Goal: Information Seeking & Learning: Learn about a topic

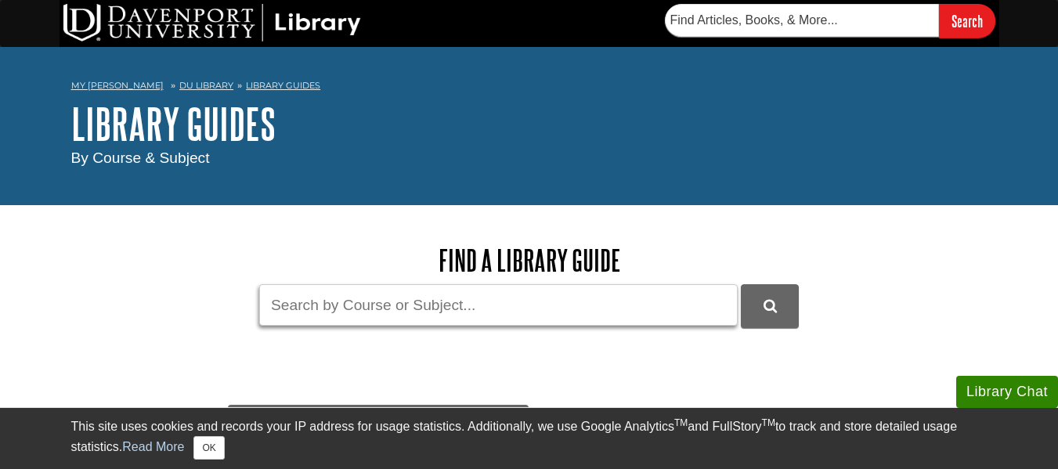
click at [364, 301] on input "Guide Search Terms" at bounding box center [498, 304] width 478 height 41
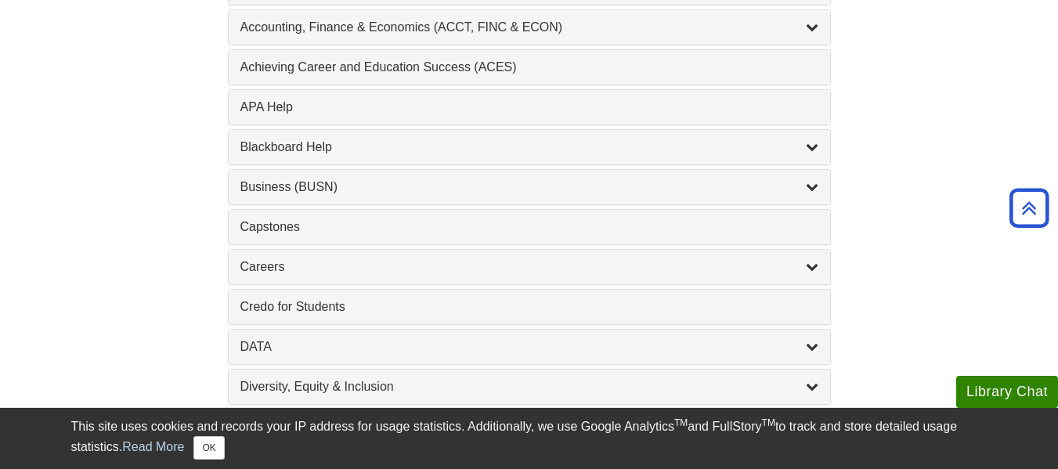
scroll to position [548, 0]
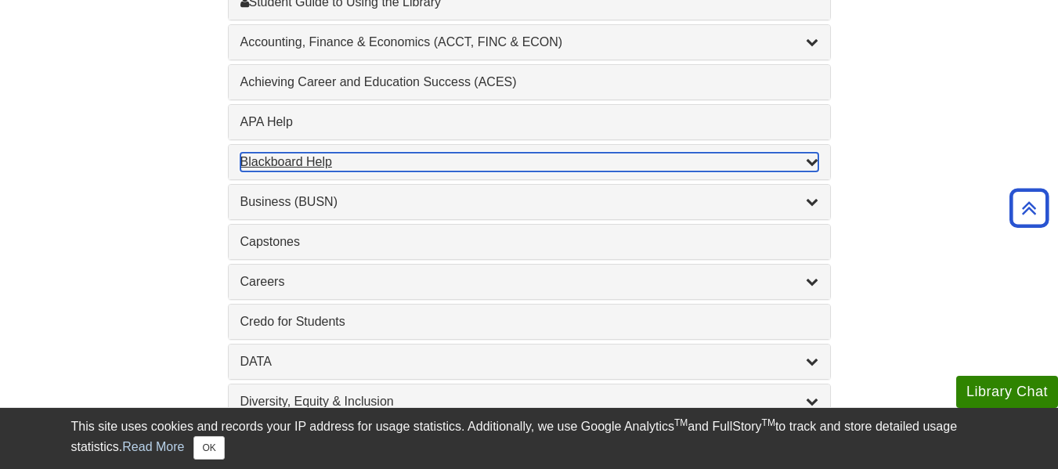
click at [286, 166] on div "Blackboard Help , 9 guides" at bounding box center [529, 162] width 578 height 19
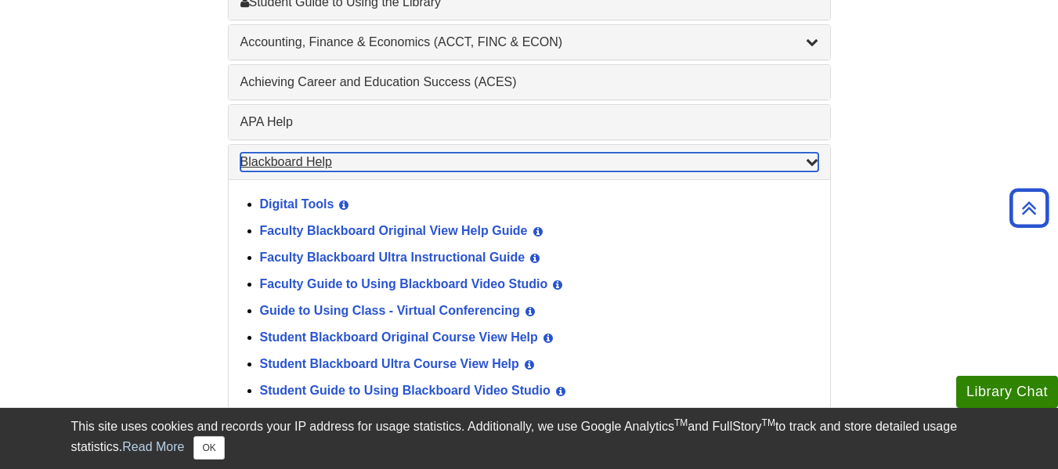
scroll to position [626, 0]
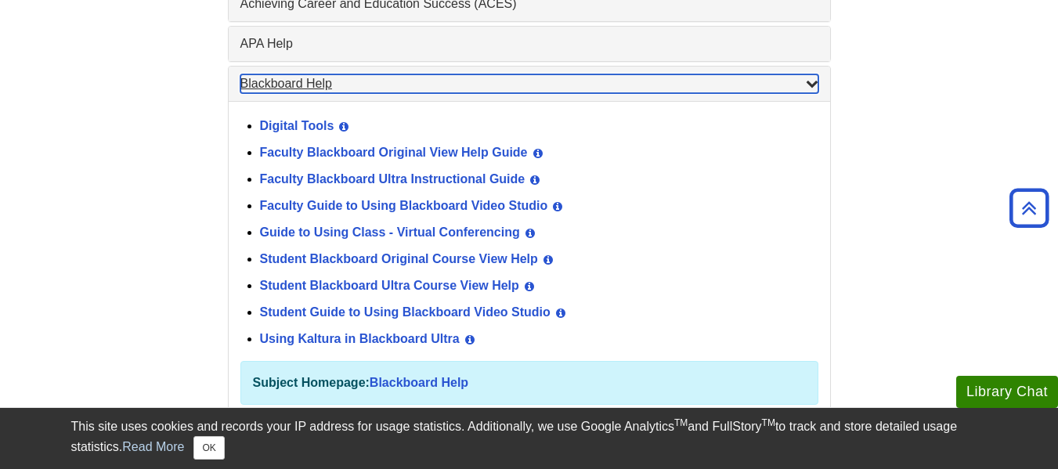
click at [272, 85] on div "Blackboard Help , 9 guides" at bounding box center [529, 83] width 578 height 19
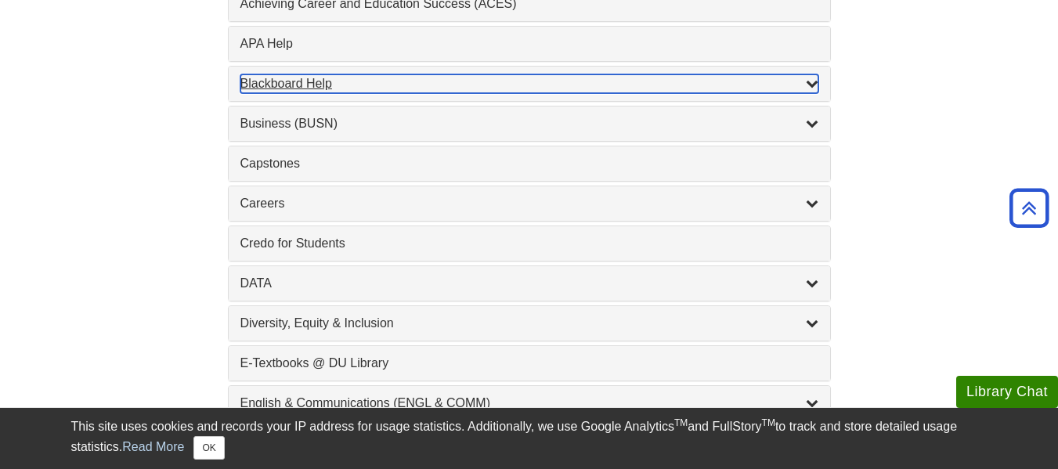
click at [313, 92] on div "Blackboard Help , 9 guides" at bounding box center [529, 83] width 578 height 19
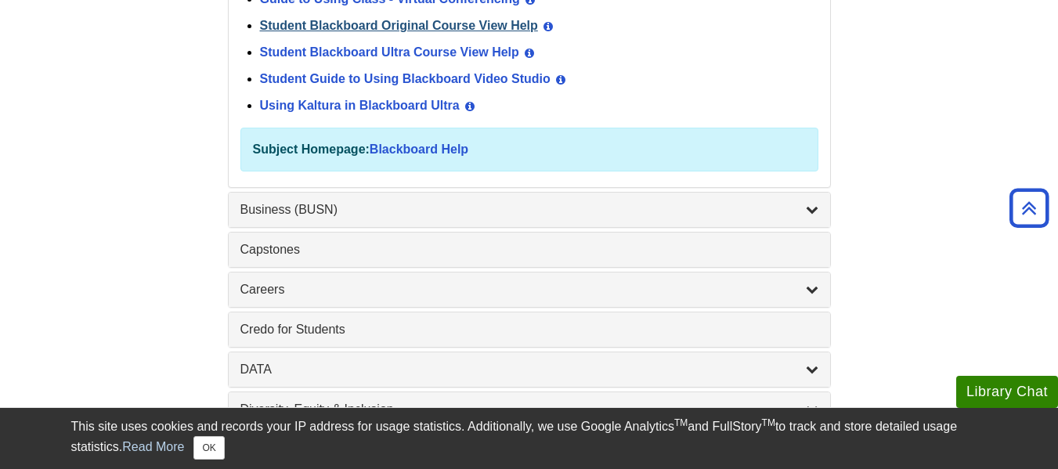
scroll to position [861, 0]
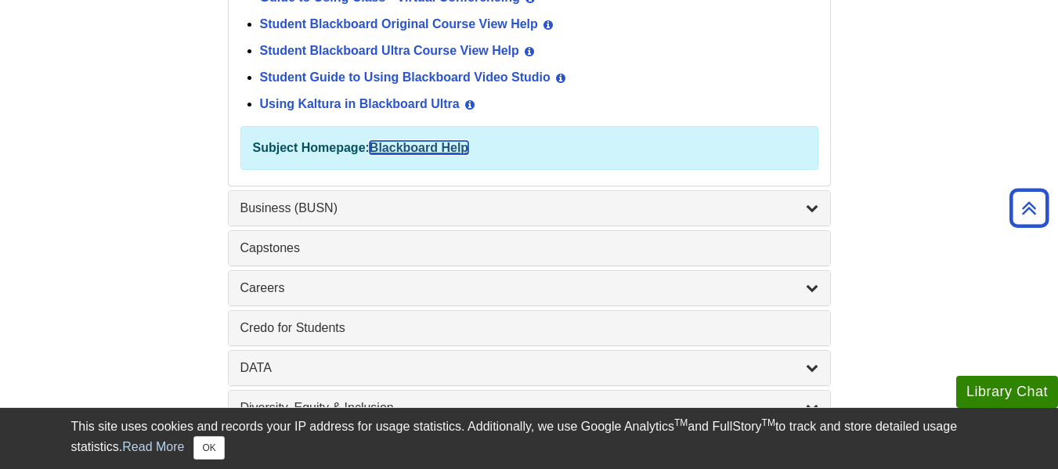
click at [415, 146] on link "Blackboard Help" at bounding box center [419, 147] width 99 height 13
